Goal: Information Seeking & Learning: Learn about a topic

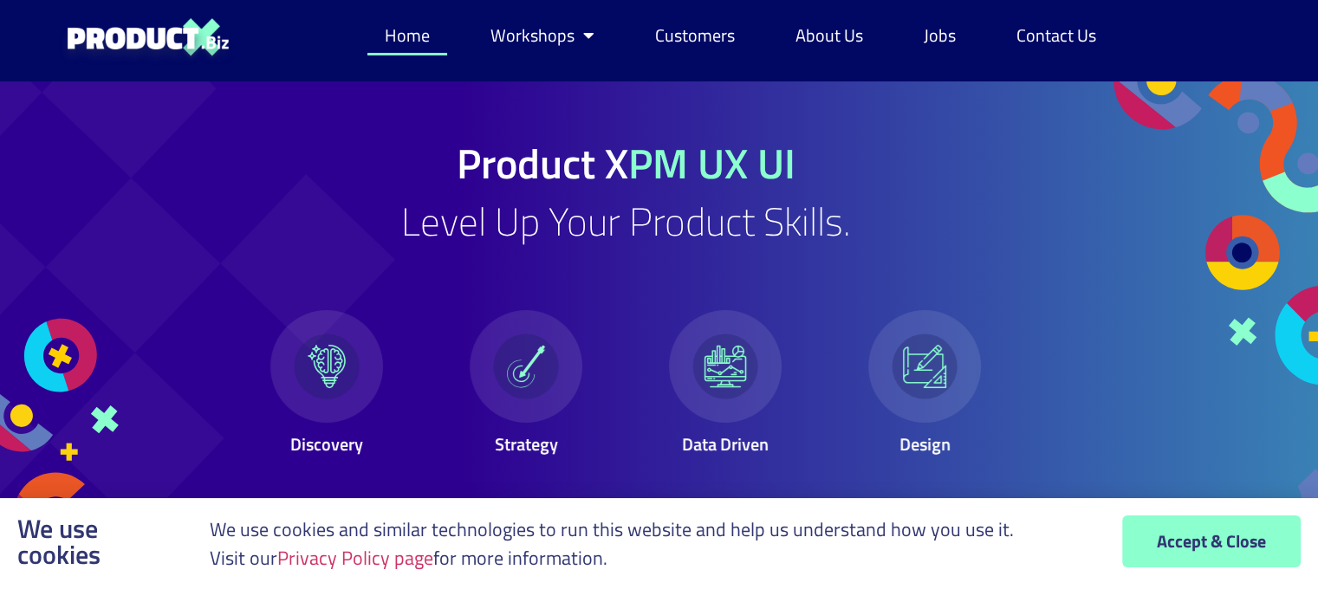
click at [1191, 535] on span "Accept & Close" at bounding box center [1211, 541] width 109 height 17
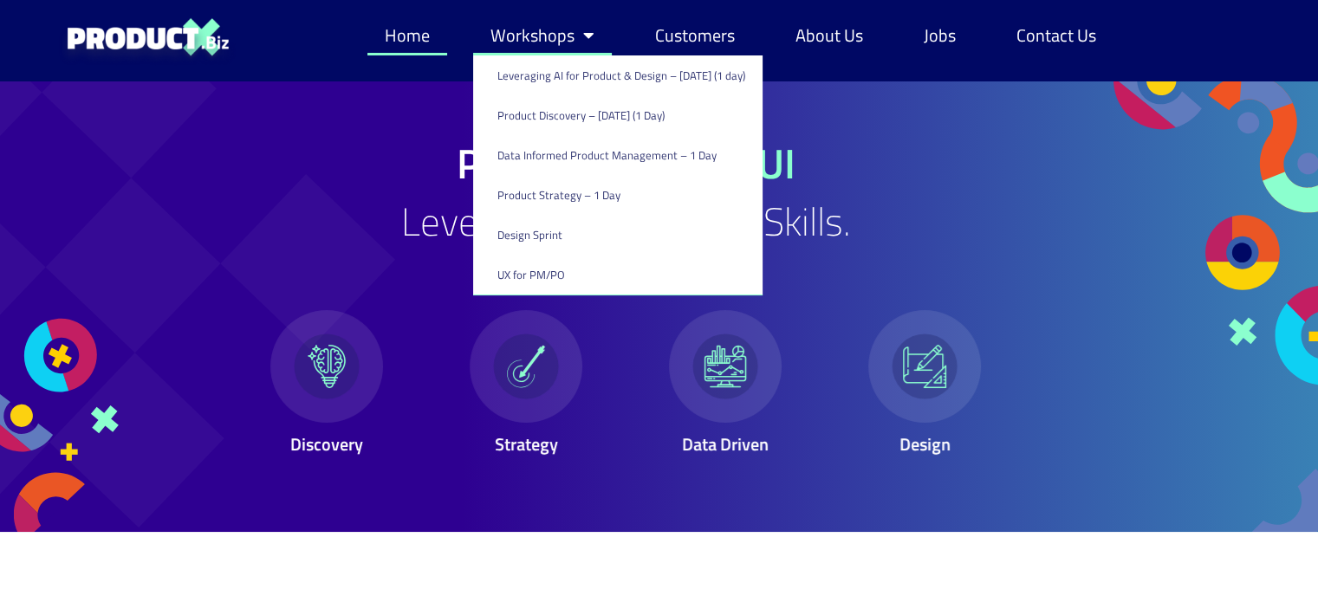
click at [574, 31] on span "Menu" at bounding box center [584, 35] width 20 height 35
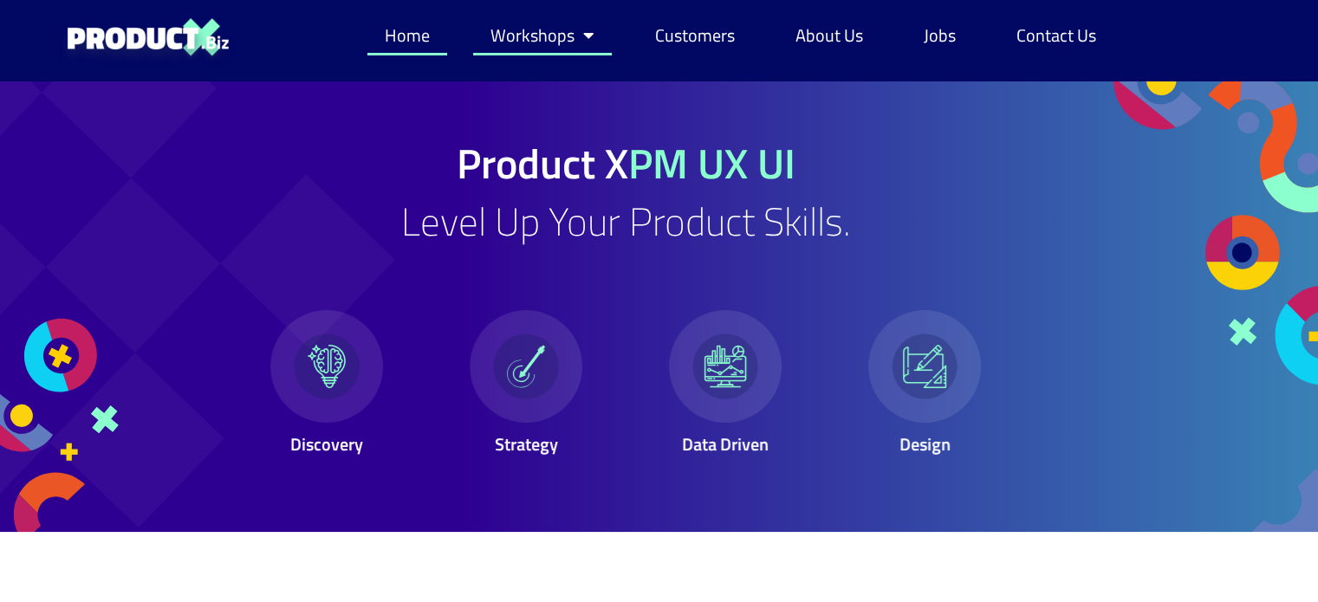
click at [552, 27] on link "Workshops" at bounding box center [542, 36] width 139 height 40
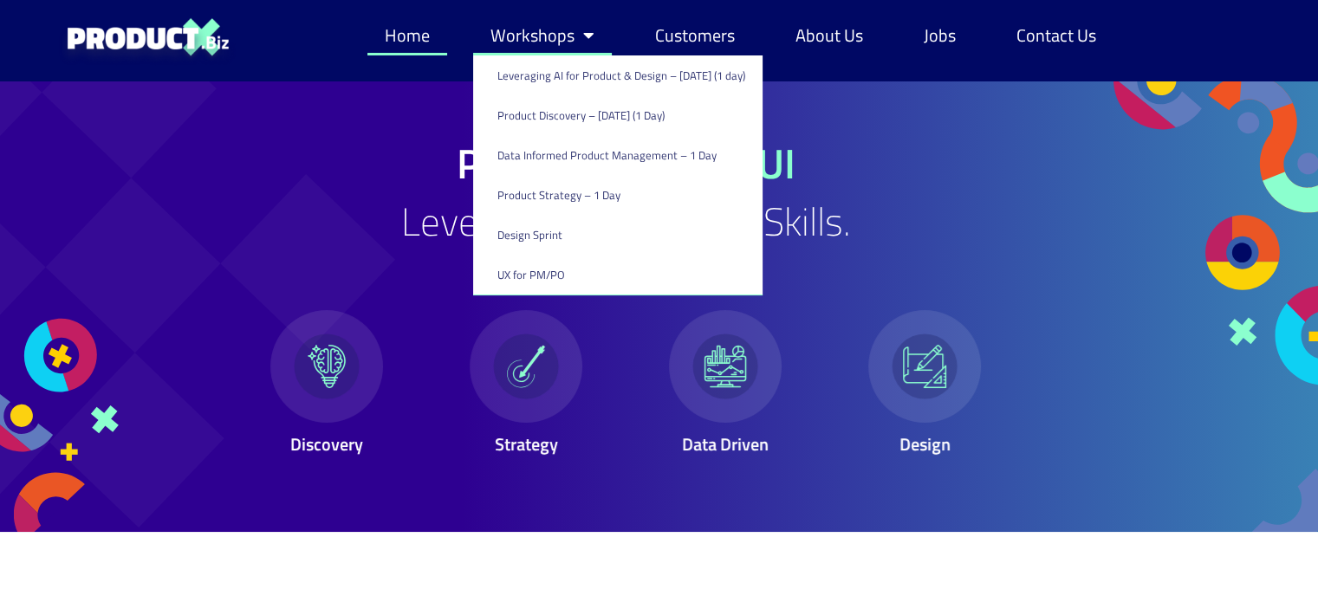
click at [552, 39] on link "Workshops" at bounding box center [542, 36] width 139 height 40
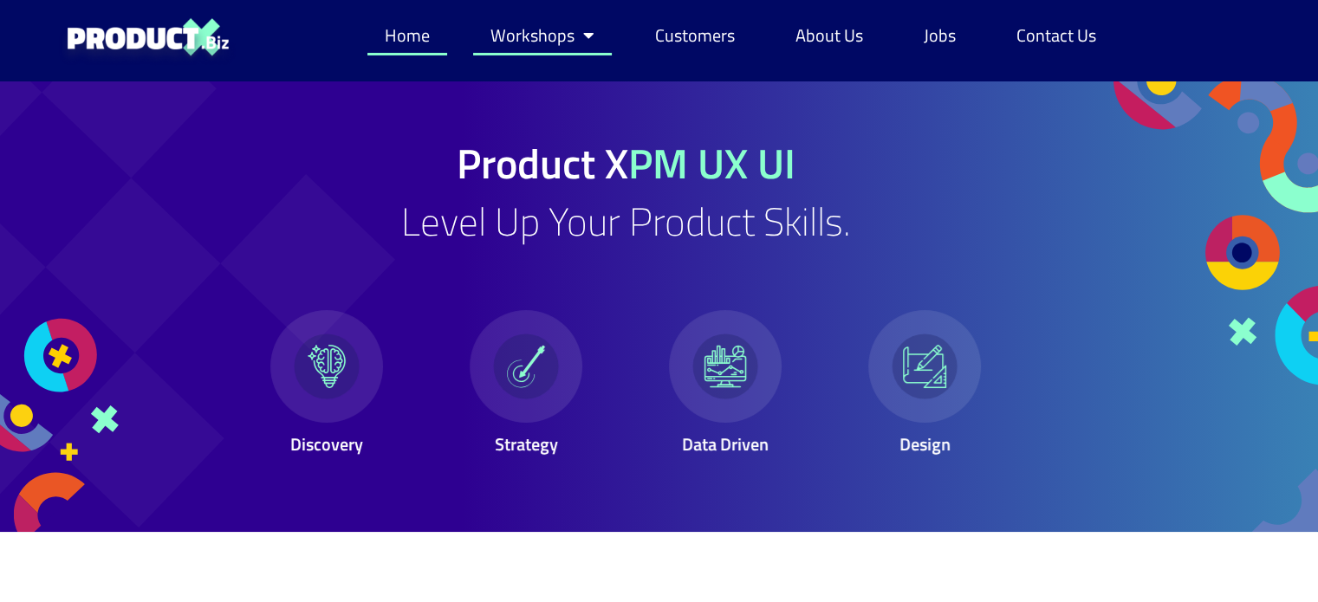
click at [546, 35] on link "Workshops" at bounding box center [542, 36] width 139 height 40
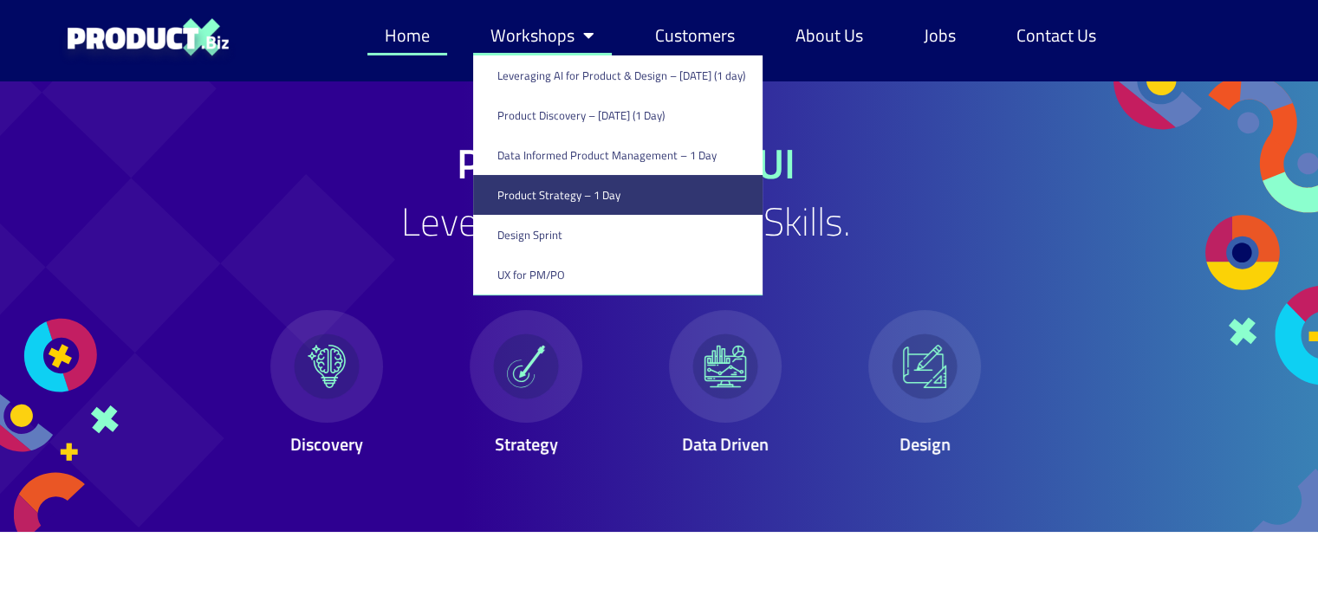
click at [552, 201] on link "Product Strategy – 1 Day" at bounding box center [617, 195] width 289 height 40
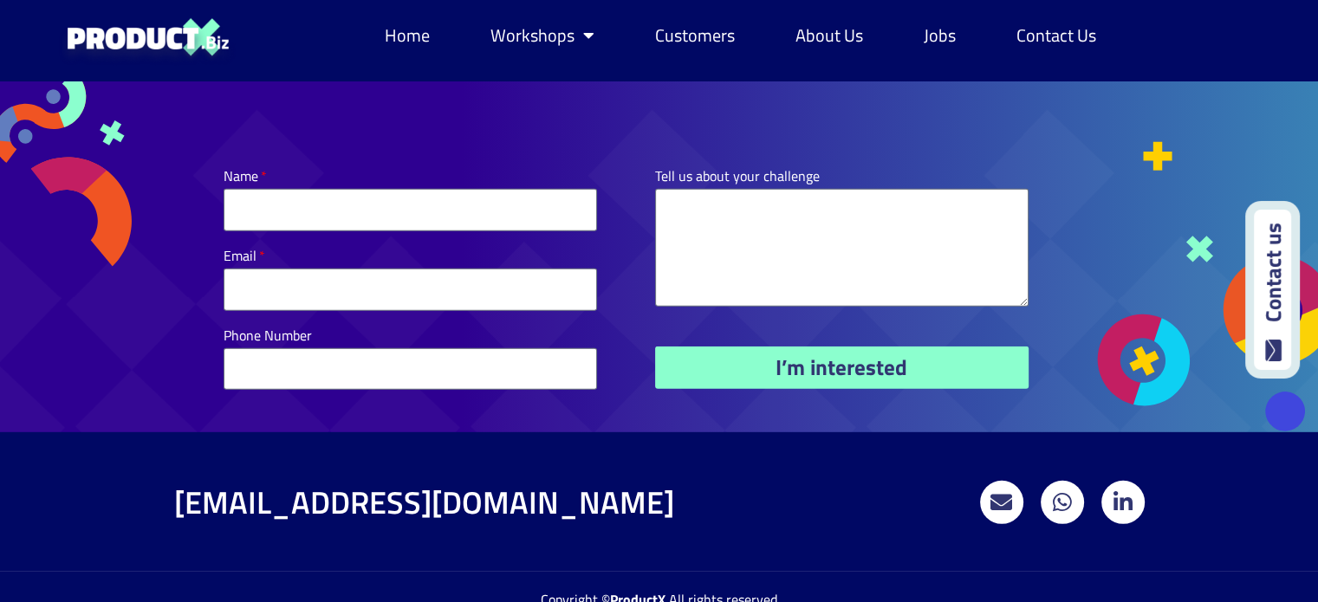
scroll to position [5111, 0]
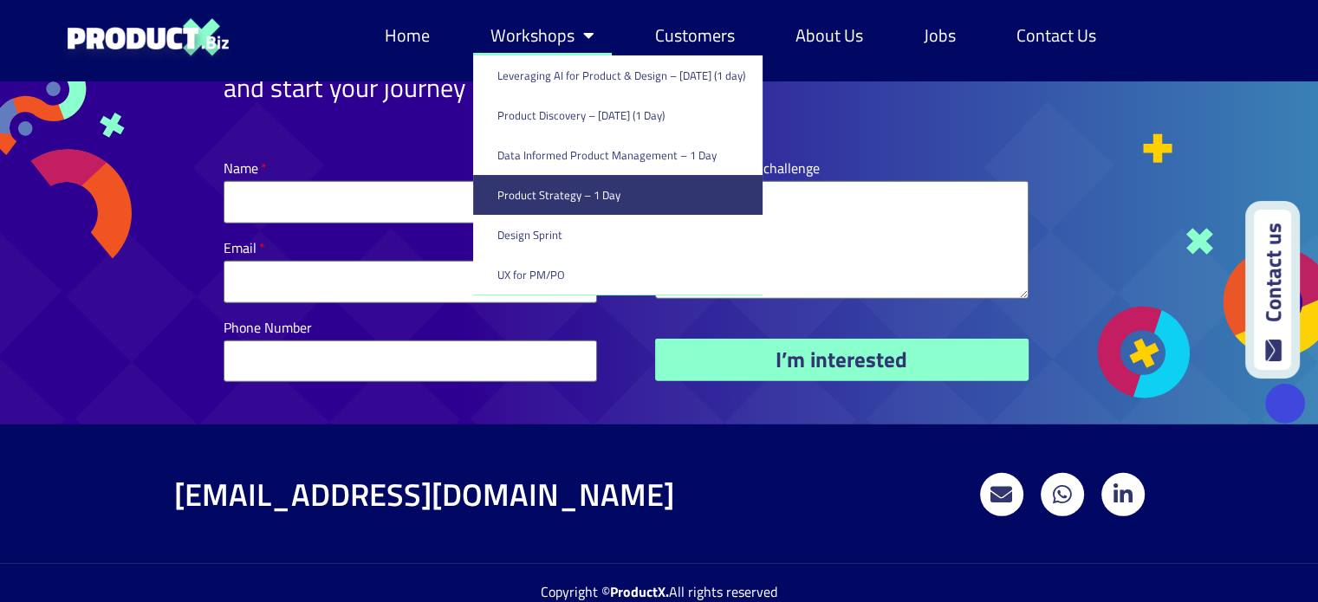
click at [551, 29] on link "Workshops" at bounding box center [542, 36] width 139 height 40
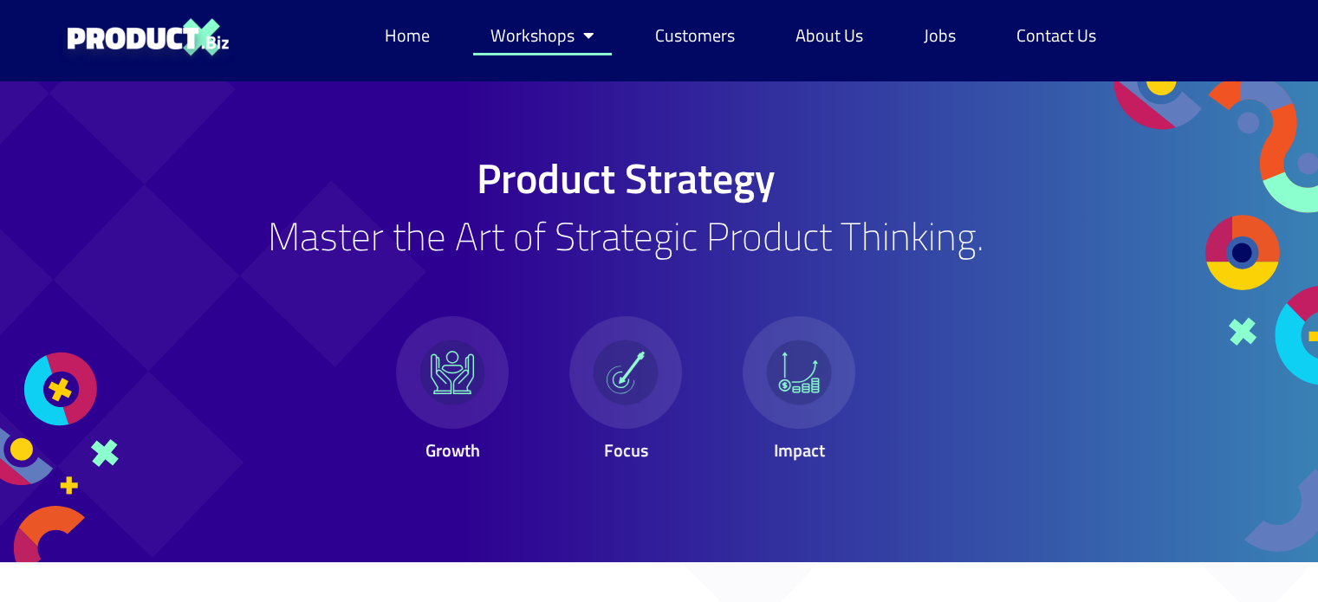
click at [551, 29] on link "Workshops" at bounding box center [542, 36] width 139 height 40
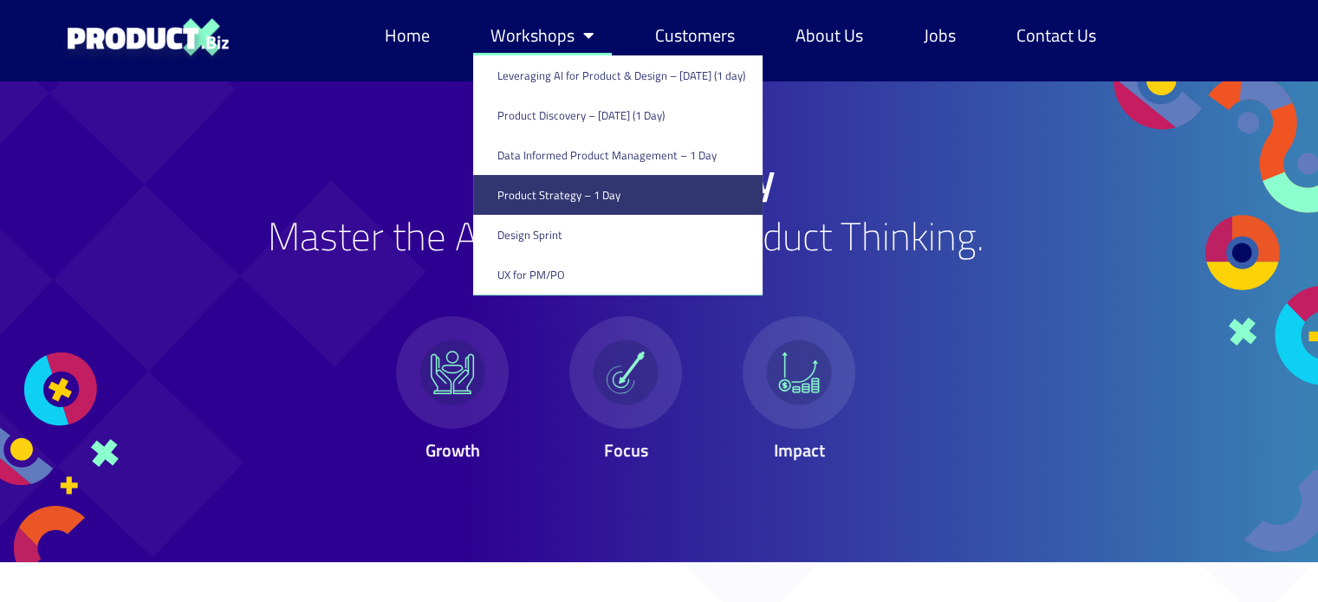
click at [535, 34] on link "Workshops" at bounding box center [542, 36] width 139 height 40
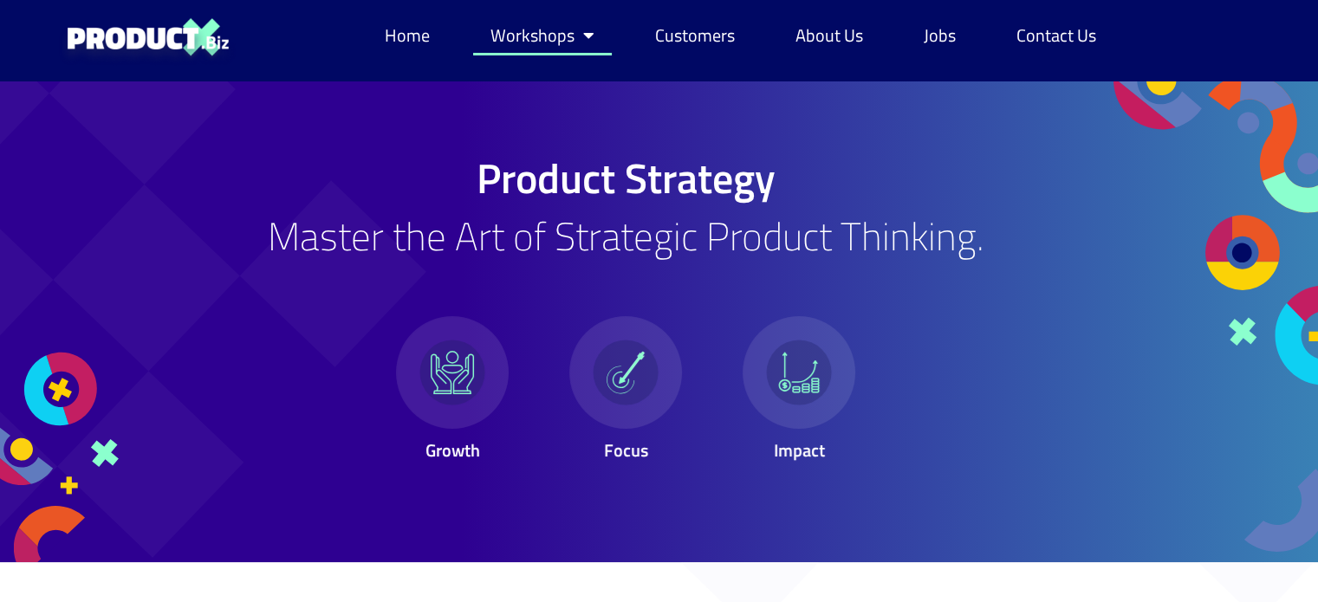
click at [535, 34] on link "Workshops" at bounding box center [542, 36] width 139 height 40
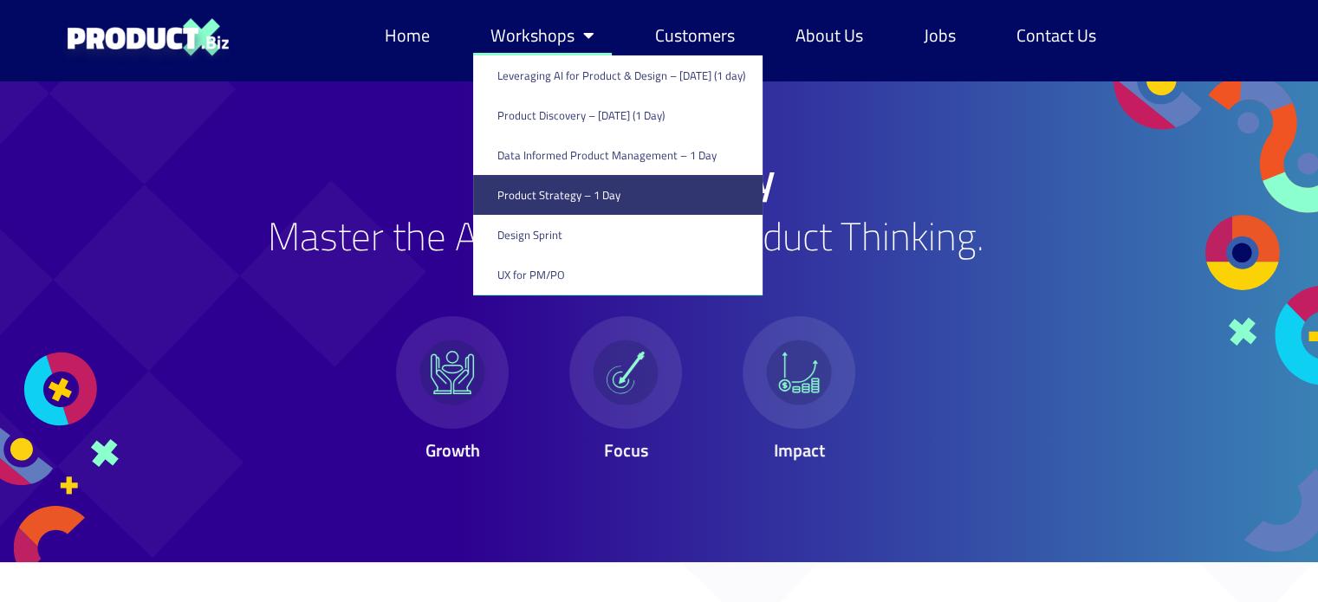
click at [544, 27] on link "Workshops" at bounding box center [542, 36] width 139 height 40
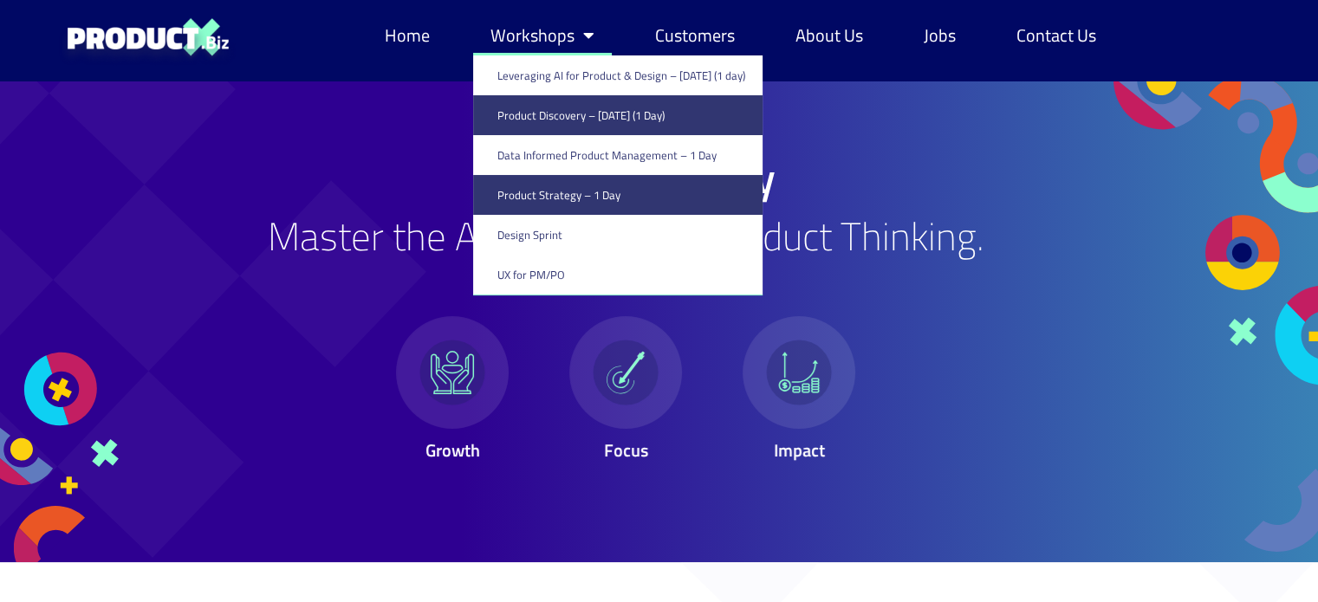
click at [526, 101] on link "Product Discovery​ – [DATE] (1 Day)" at bounding box center [617, 115] width 289 height 40
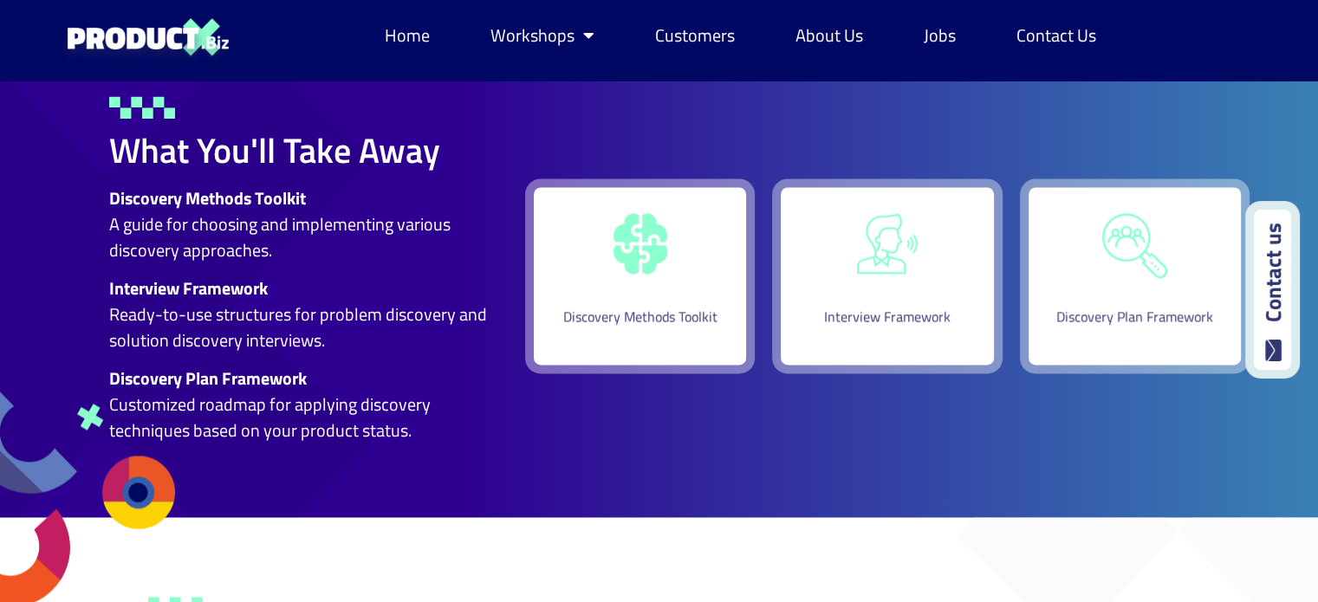
scroll to position [2589, 0]
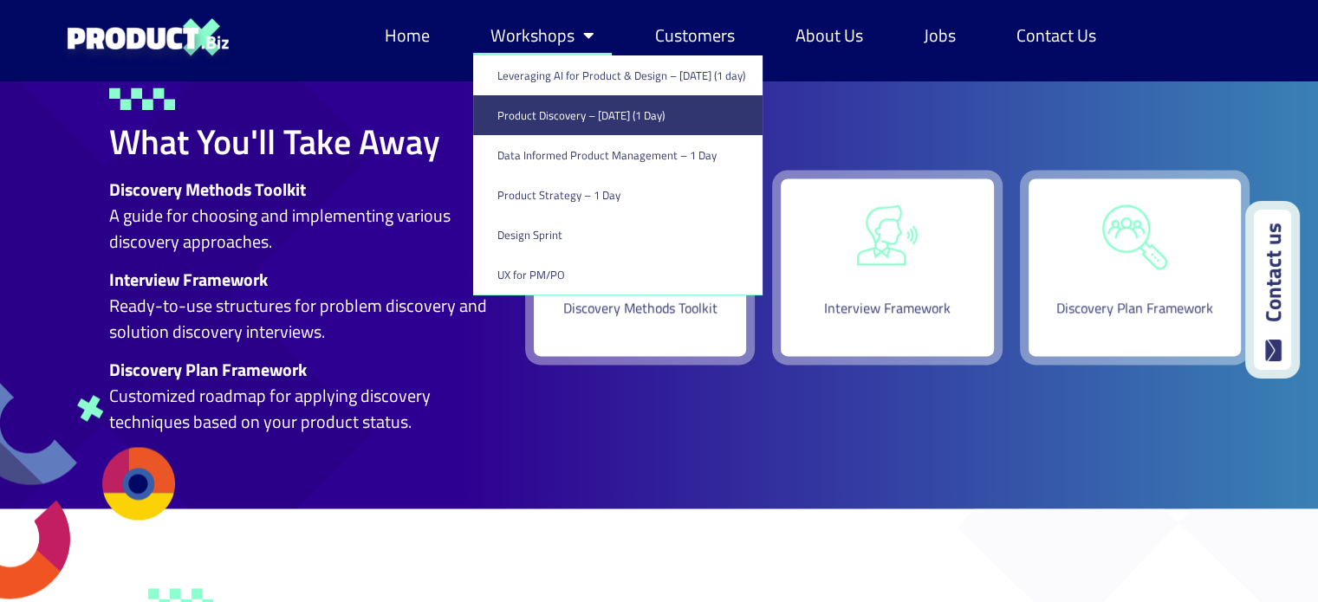
click at [538, 39] on link "Workshops" at bounding box center [542, 36] width 139 height 40
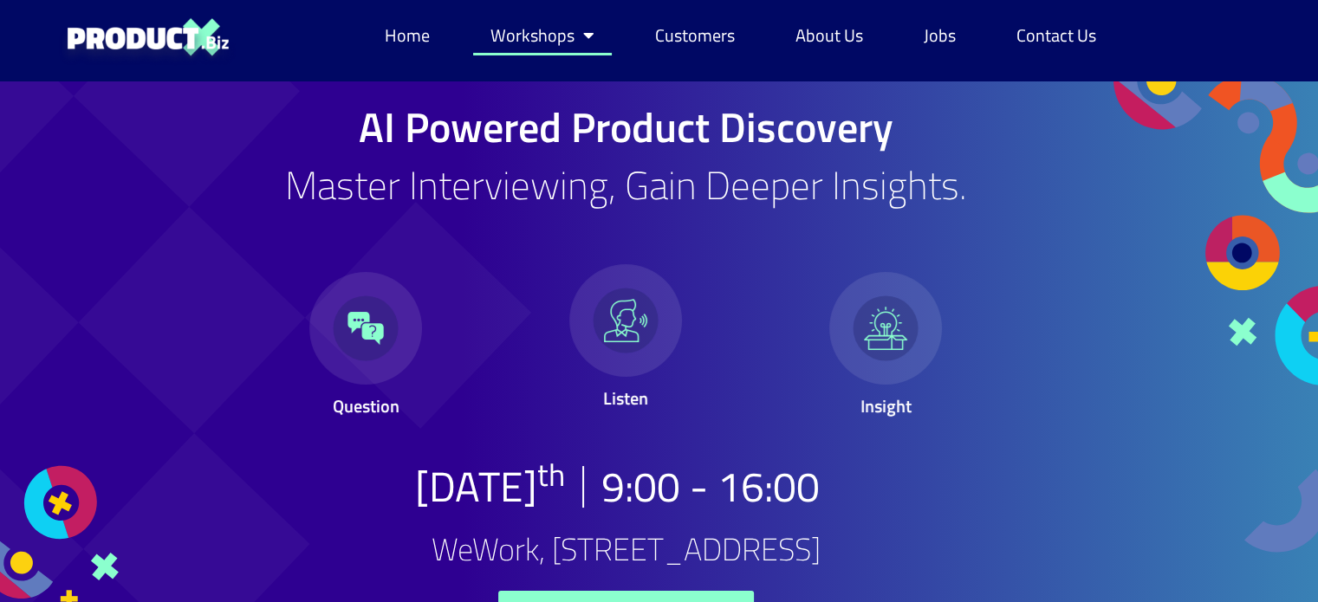
click at [537, 34] on link "Workshops" at bounding box center [542, 36] width 139 height 40
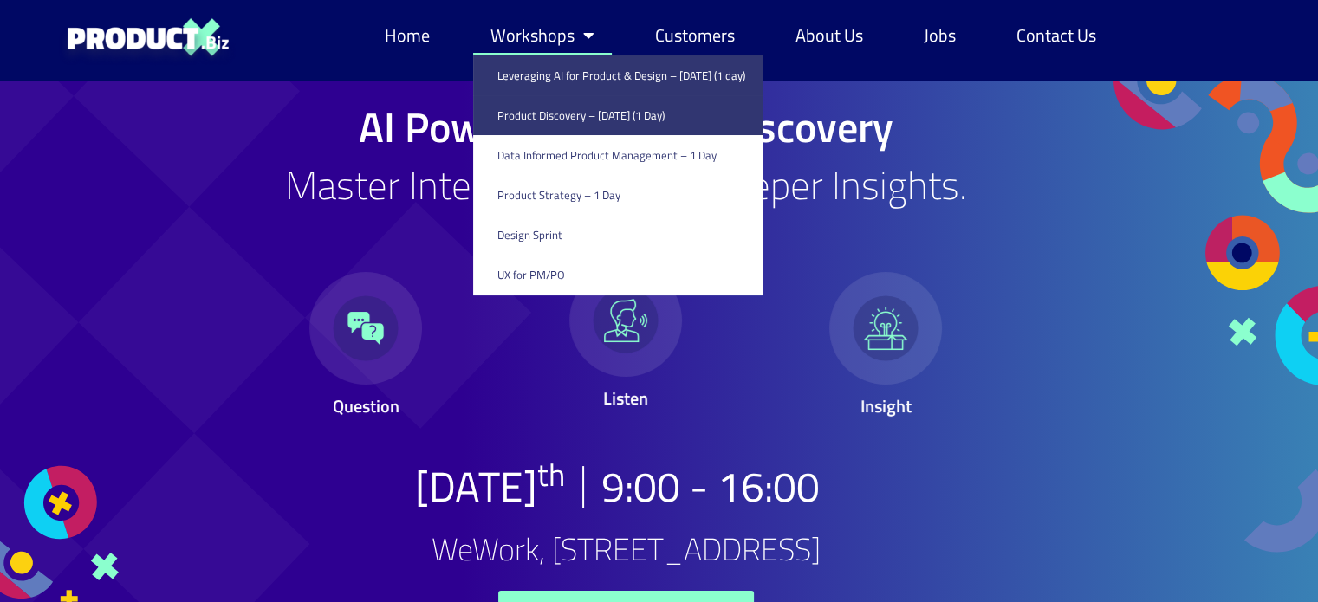
click at [537, 67] on link "Leveraging AI for Product & Design – [DATE] (1 day)" at bounding box center [617, 75] width 289 height 40
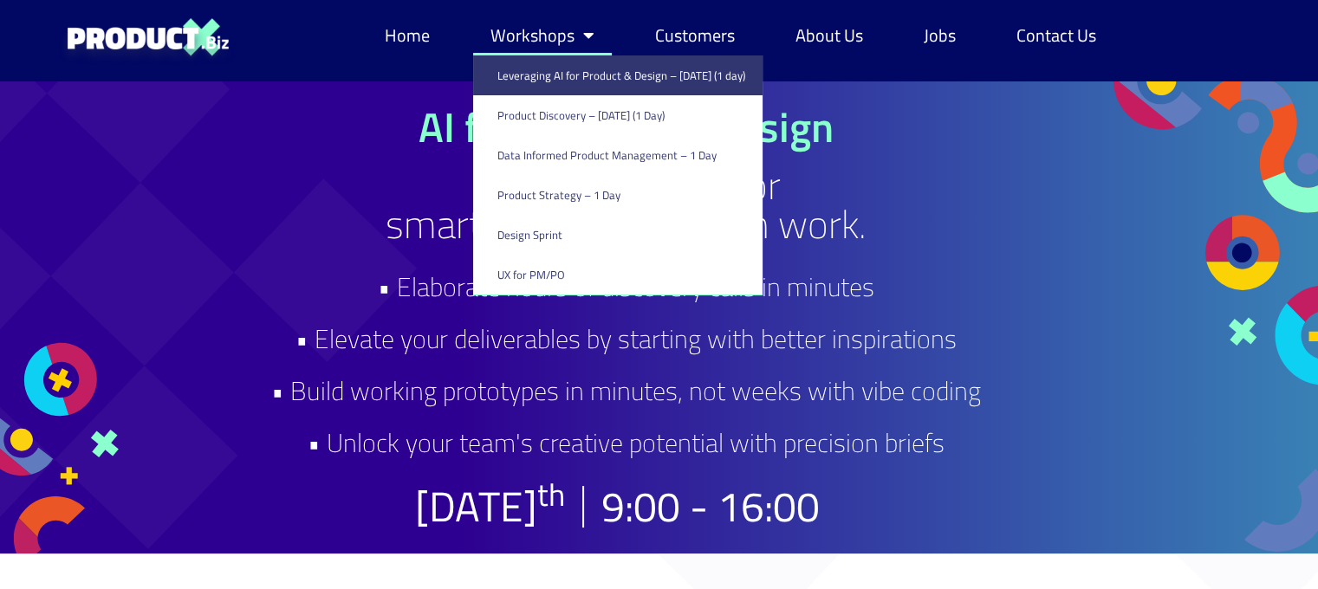
click at [552, 37] on link "Workshops" at bounding box center [542, 36] width 139 height 40
click at [369, 109] on div "AI for Product & Design Leverage GenAI for smarter & faster design work. • Elab…" at bounding box center [626, 317] width 857 height 473
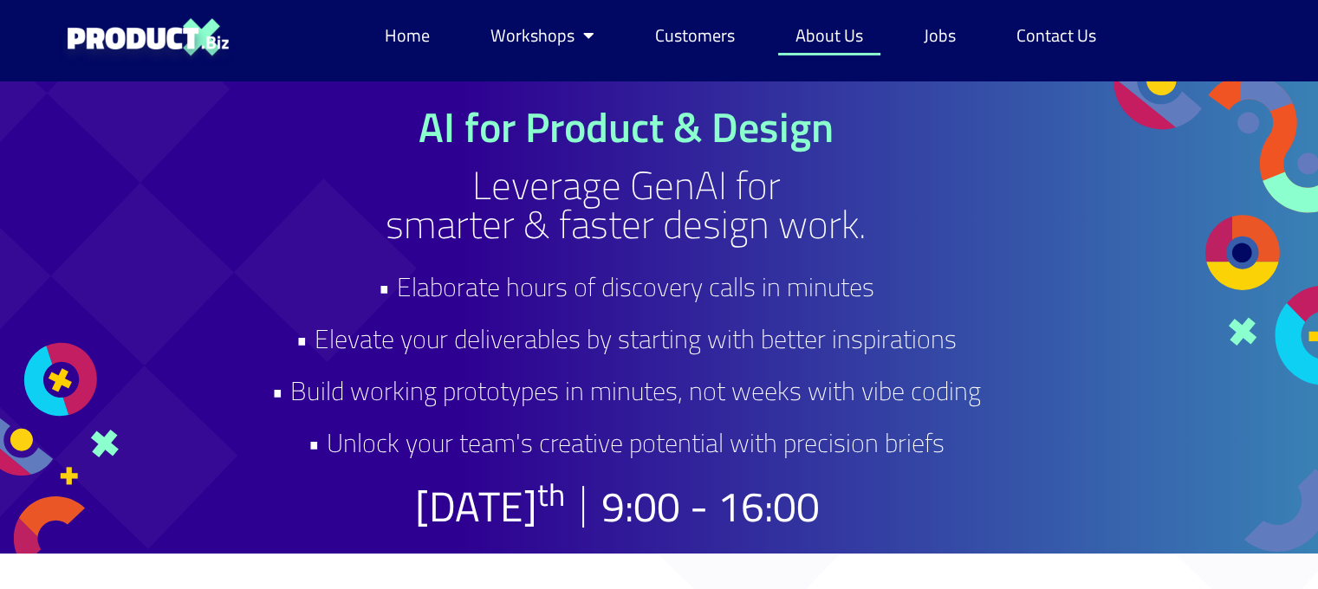
click at [853, 36] on link "About Us" at bounding box center [829, 36] width 102 height 40
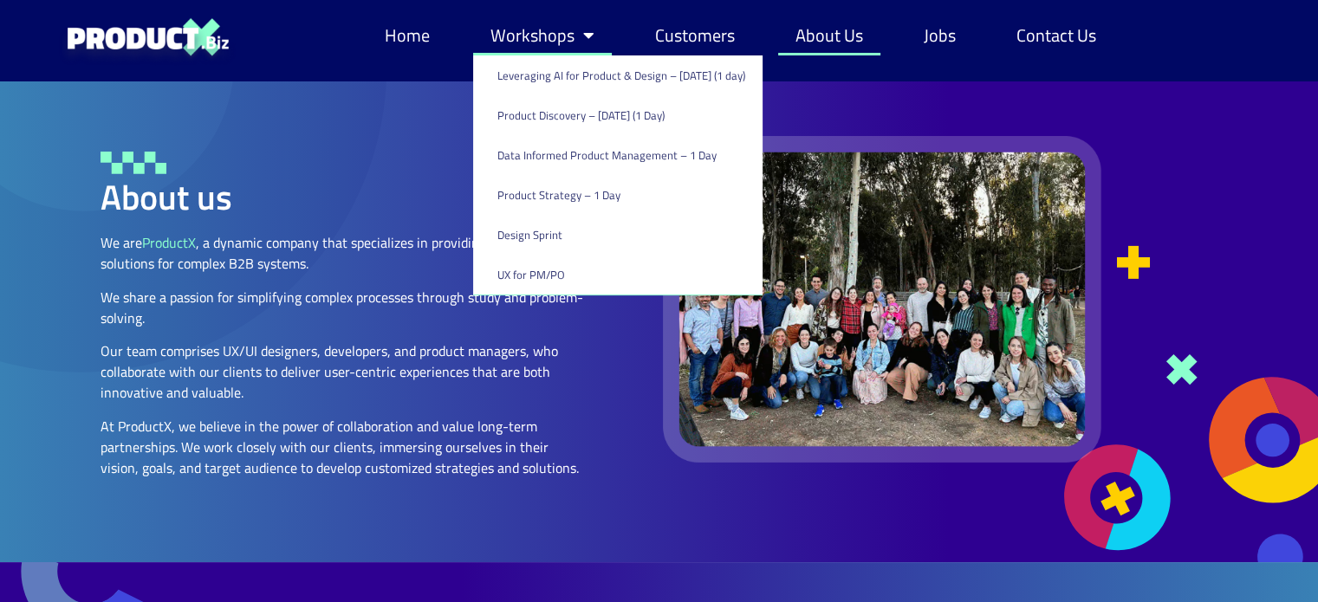
click at [528, 48] on link "Workshops" at bounding box center [542, 36] width 139 height 40
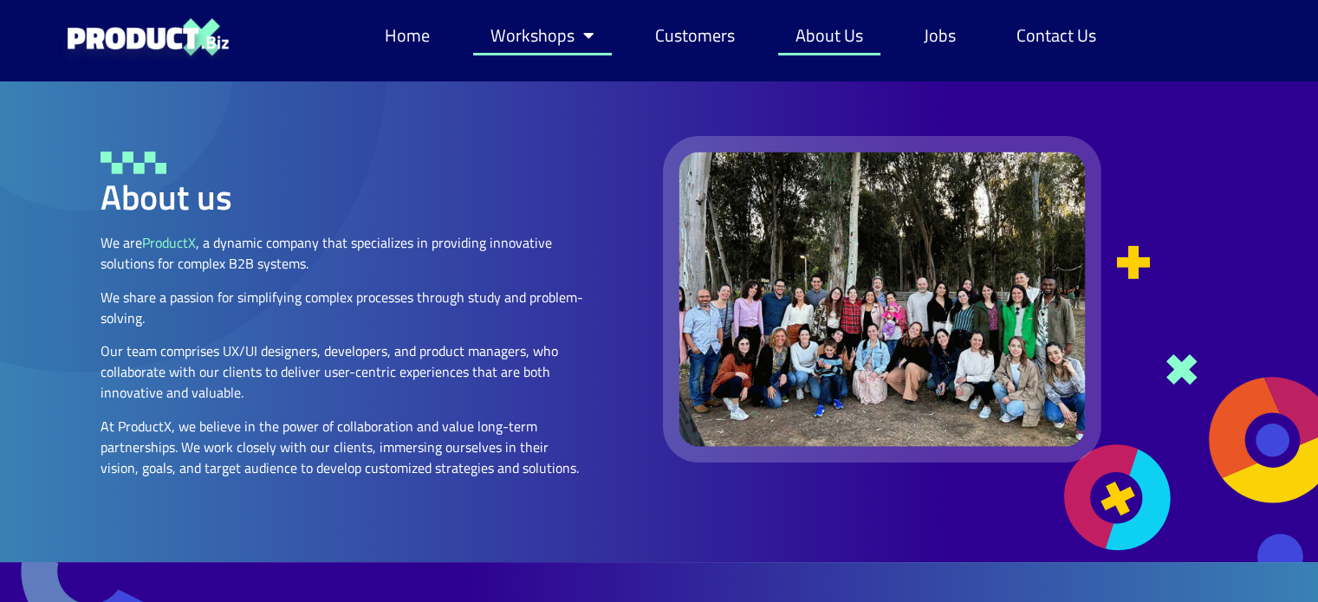
click at [551, 25] on link "Workshops" at bounding box center [542, 36] width 139 height 40
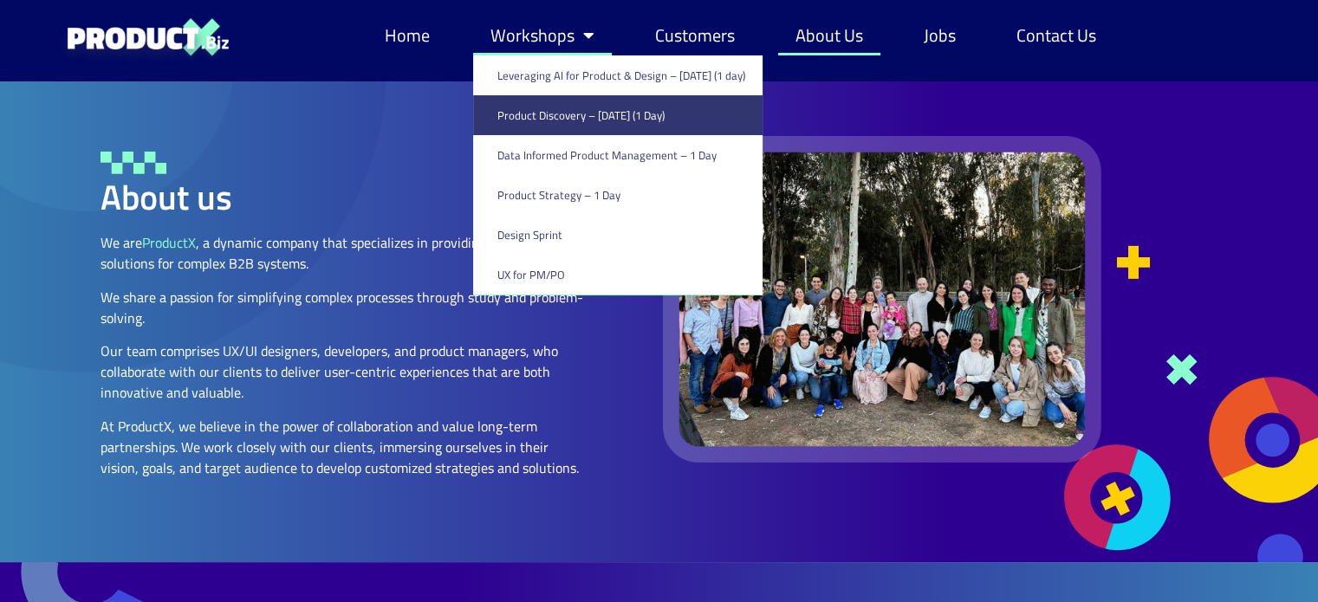
click at [540, 126] on link "Product Discovery​ – [DATE] (1 Day)" at bounding box center [617, 115] width 289 height 40
